Goal: Find contact information: Find contact information

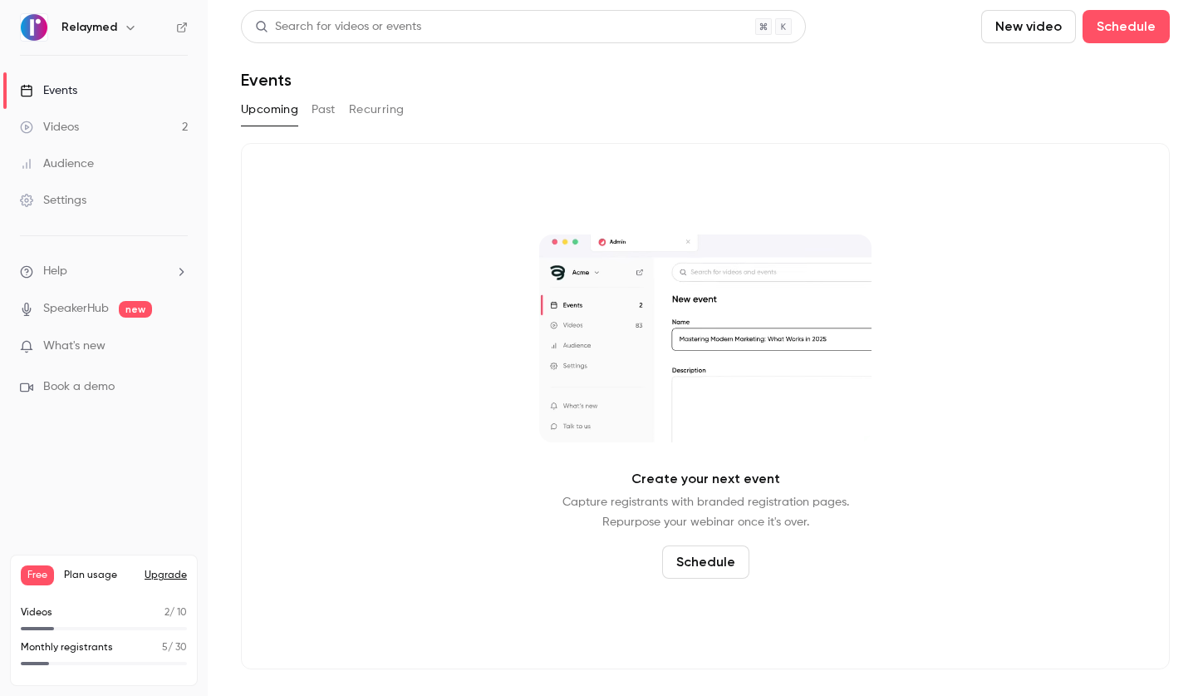
click at [90, 162] on div "Audience" at bounding box center [57, 163] width 74 height 17
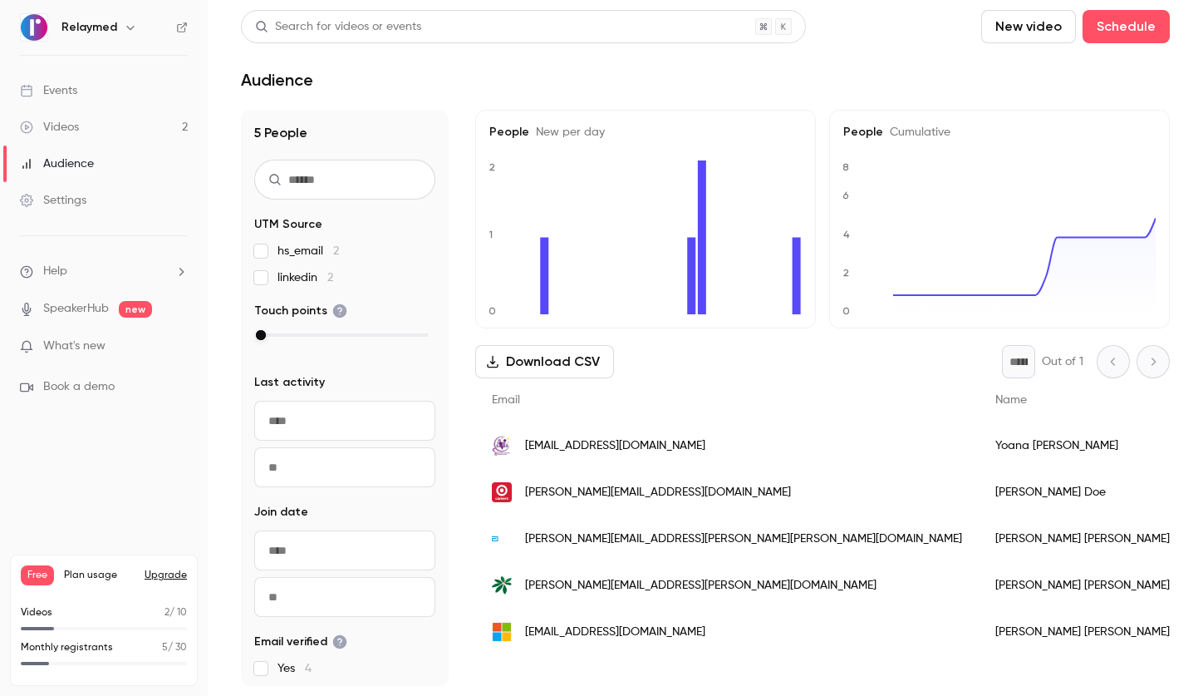
scroll to position [91, 0]
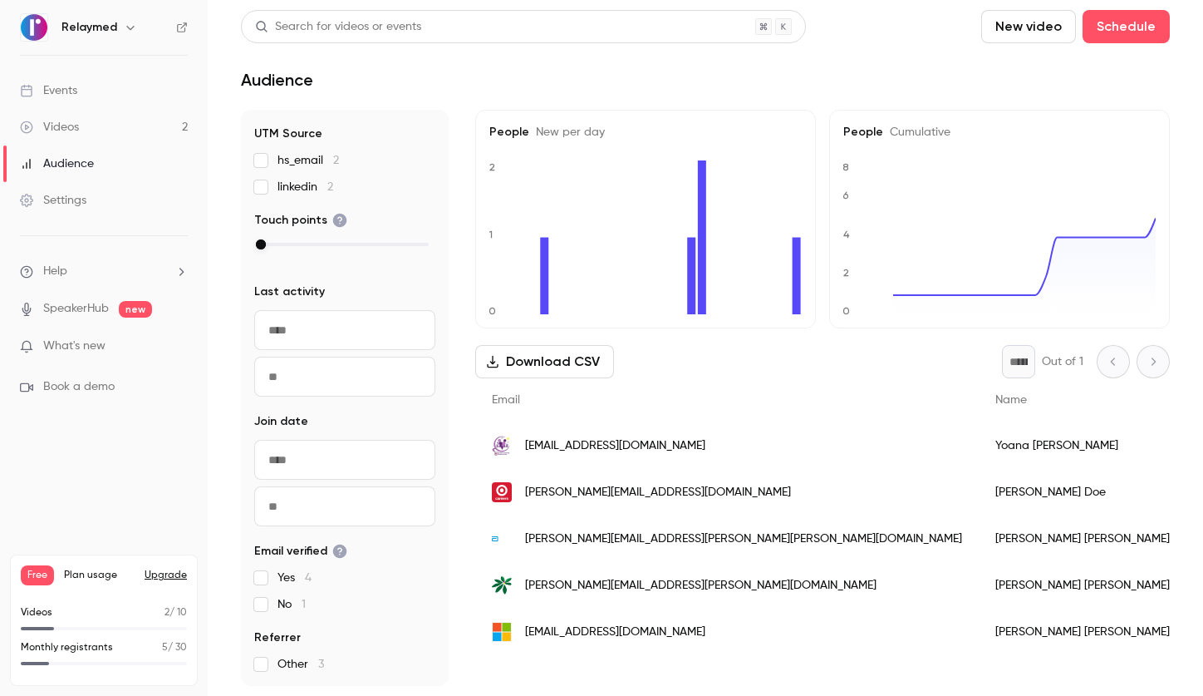
click at [631, 441] on span "[EMAIL_ADDRESS][DOMAIN_NAME]" at bounding box center [615, 445] width 180 height 17
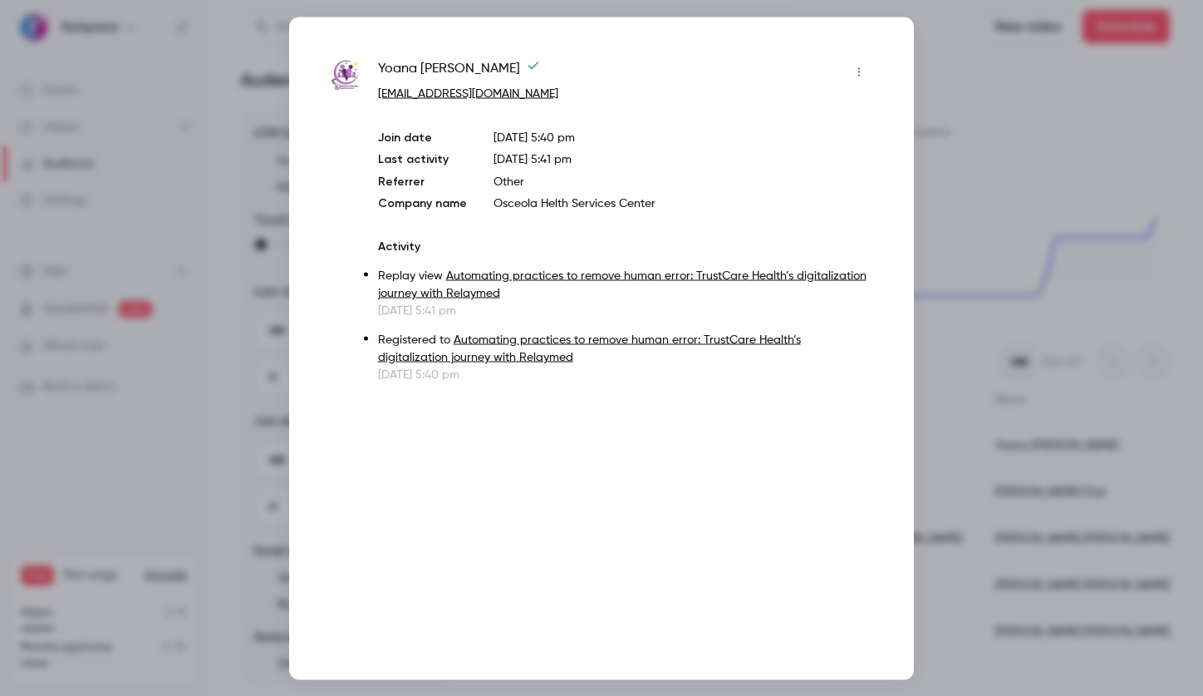
drag, startPoint x: 618, startPoint y: 91, endPoint x: 371, endPoint y: 90, distance: 247.6
click at [371, 90] on div "[PERSON_NAME] [PERSON_NAME][EMAIL_ADDRESS][DOMAIN_NAME] Join date [DATE] 5:40 p…" at bounding box center [602, 220] width 542 height 324
copy link "[EMAIL_ADDRESS][DOMAIN_NAME]"
